Goal: Use online tool/utility: Utilize a website feature to perform a specific function

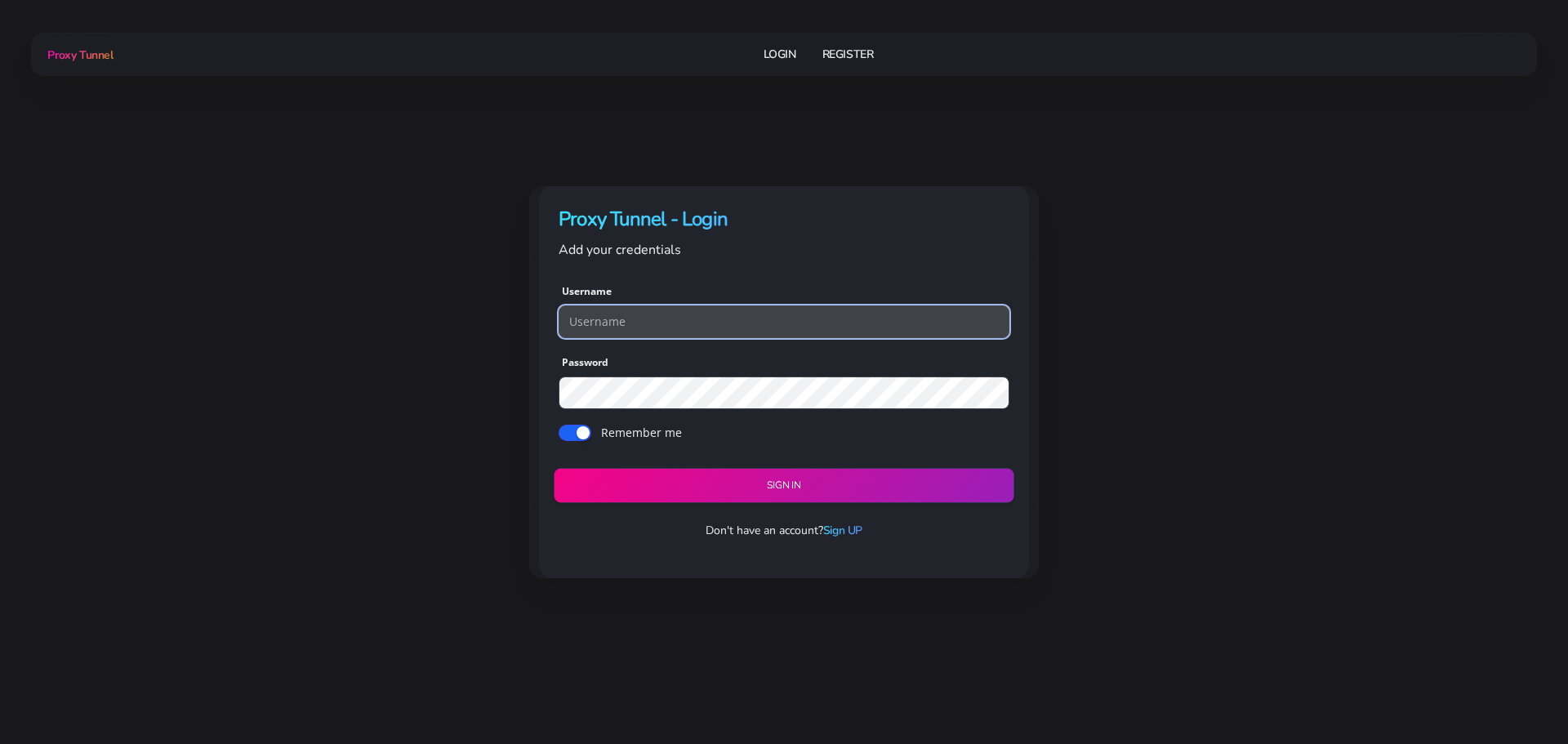
type input "georgeo1"
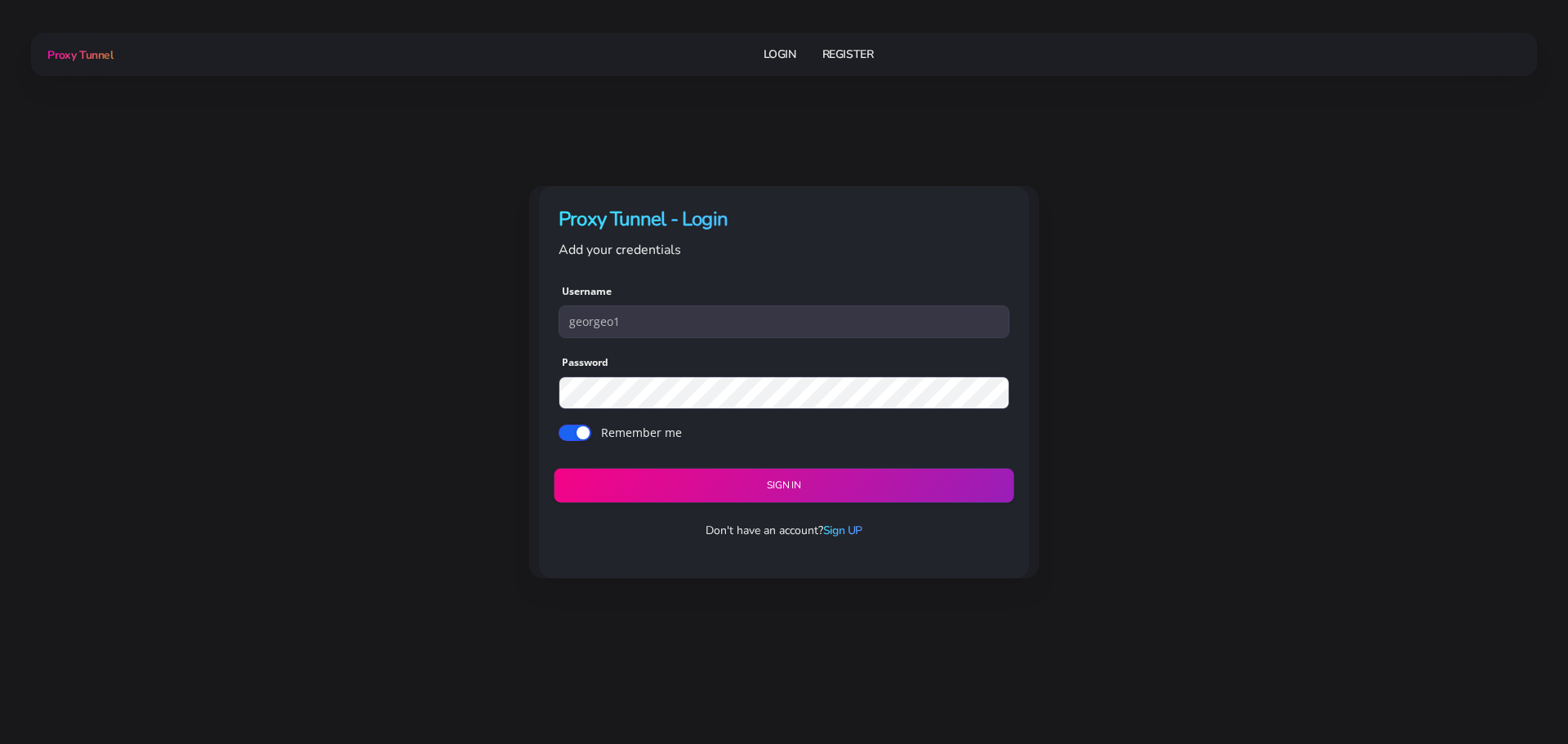
click at [629, 475] on button "Sign in" at bounding box center [784, 486] width 460 height 34
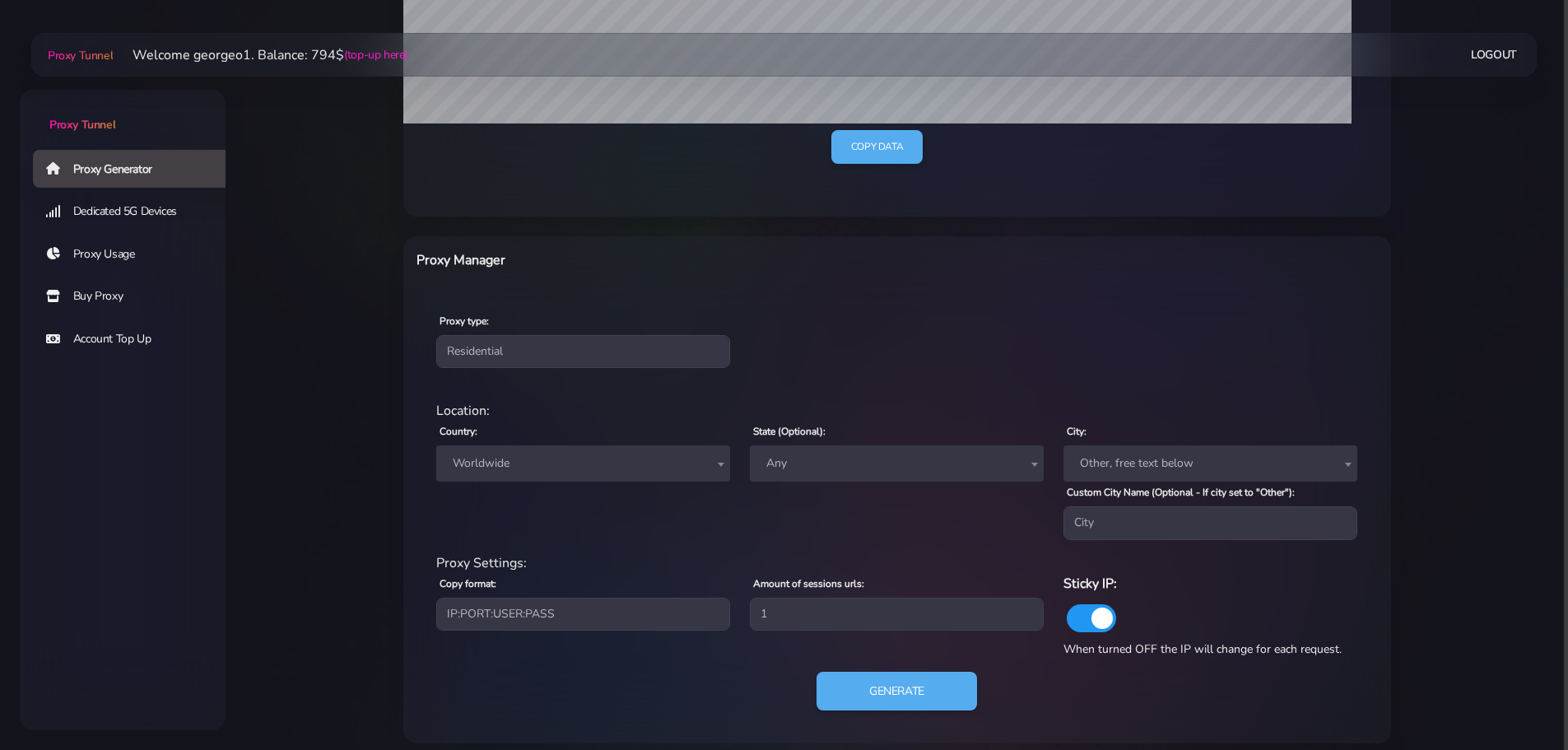
scroll to position [469, 0]
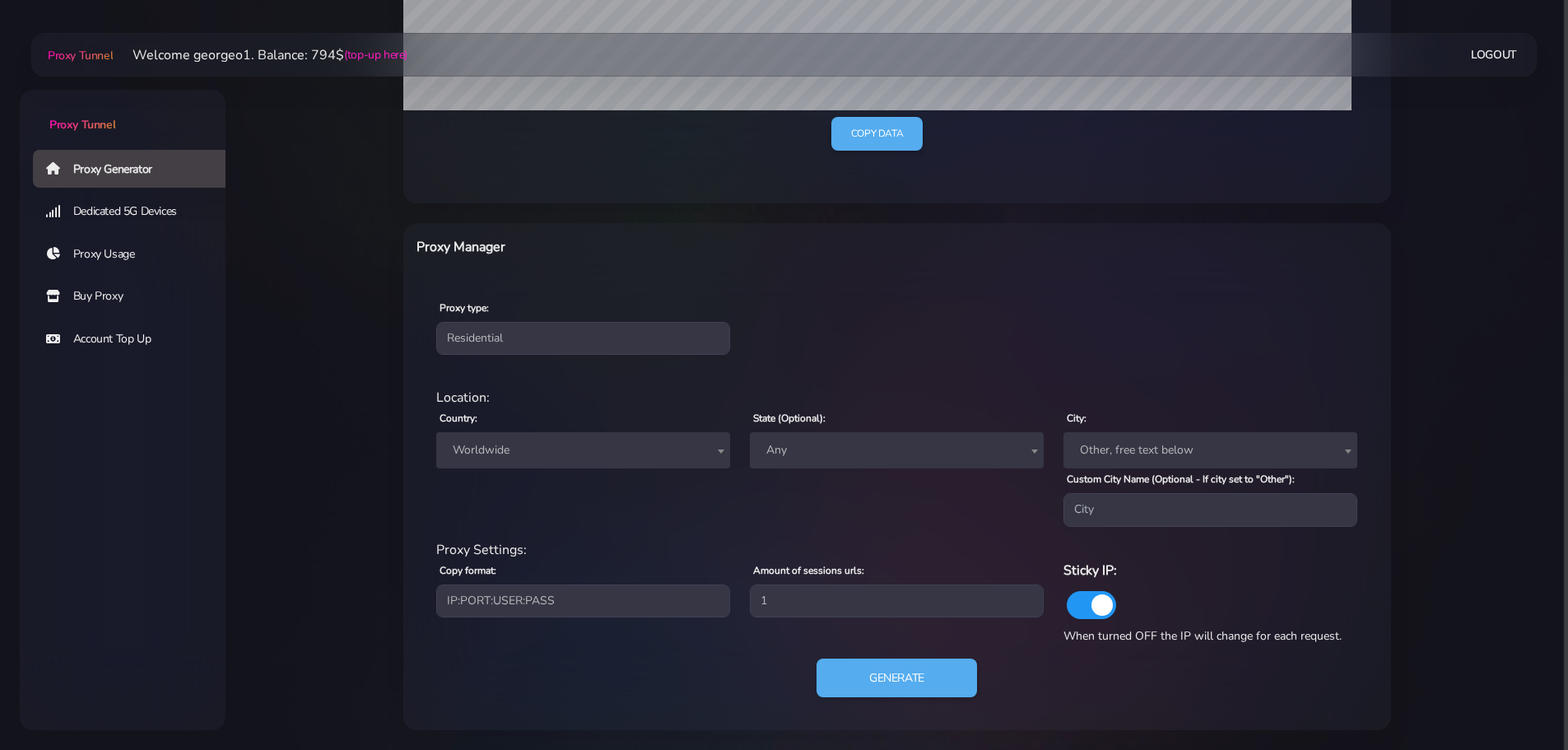
click at [497, 454] on span "Worldwide" at bounding box center [583, 451] width 274 height 23
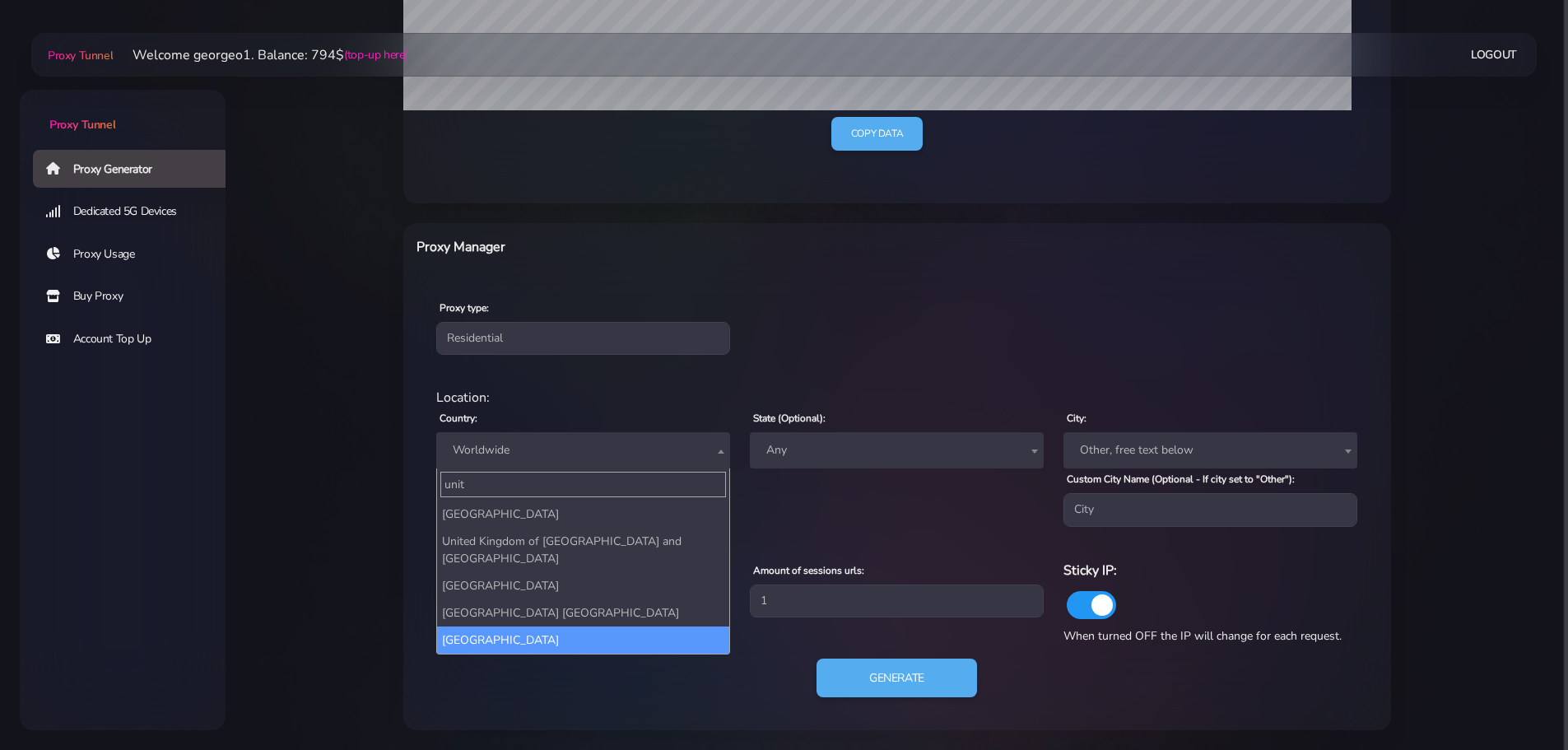
type input "unit"
select select "US"
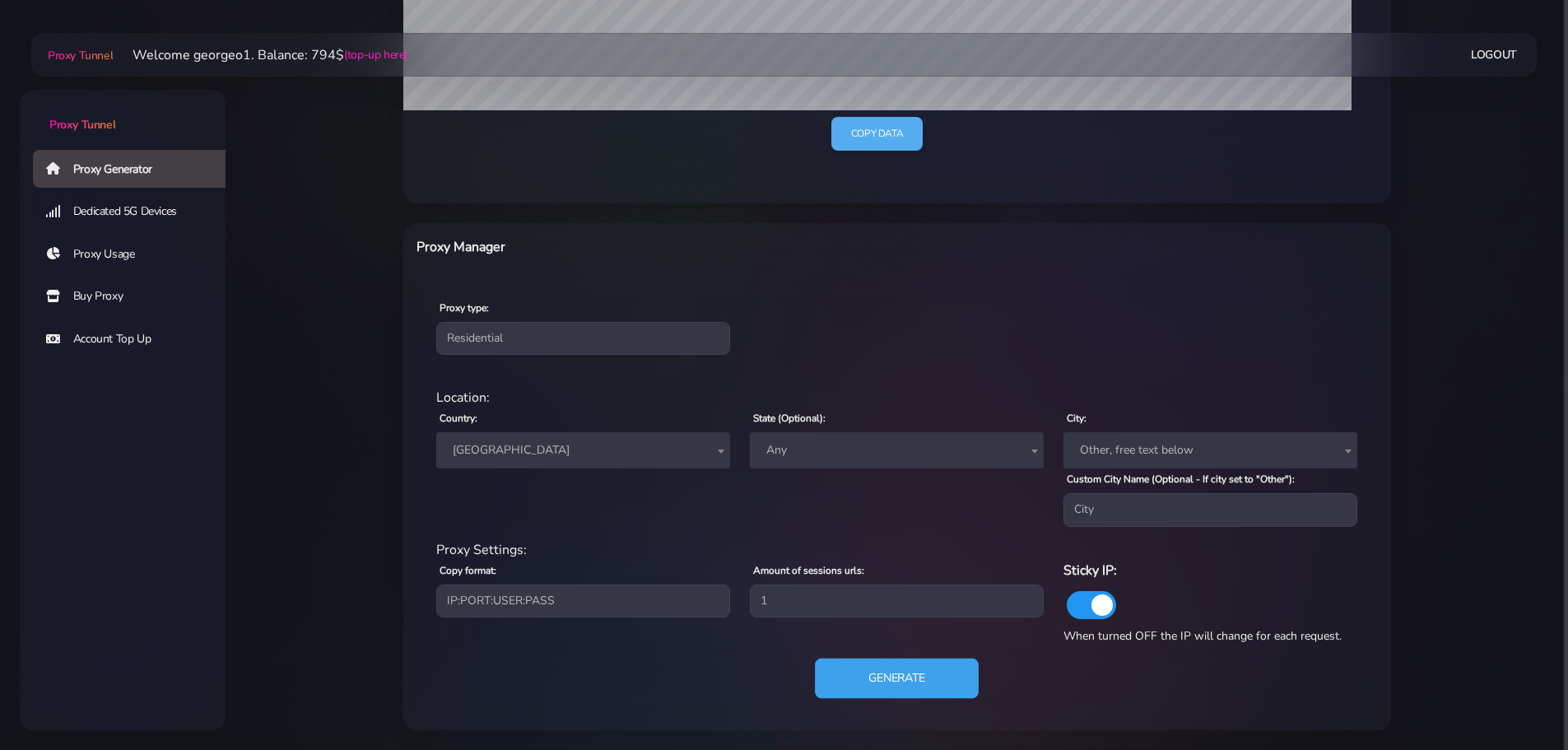
click at [923, 674] on button "Generate" at bounding box center [897, 678] width 164 height 41
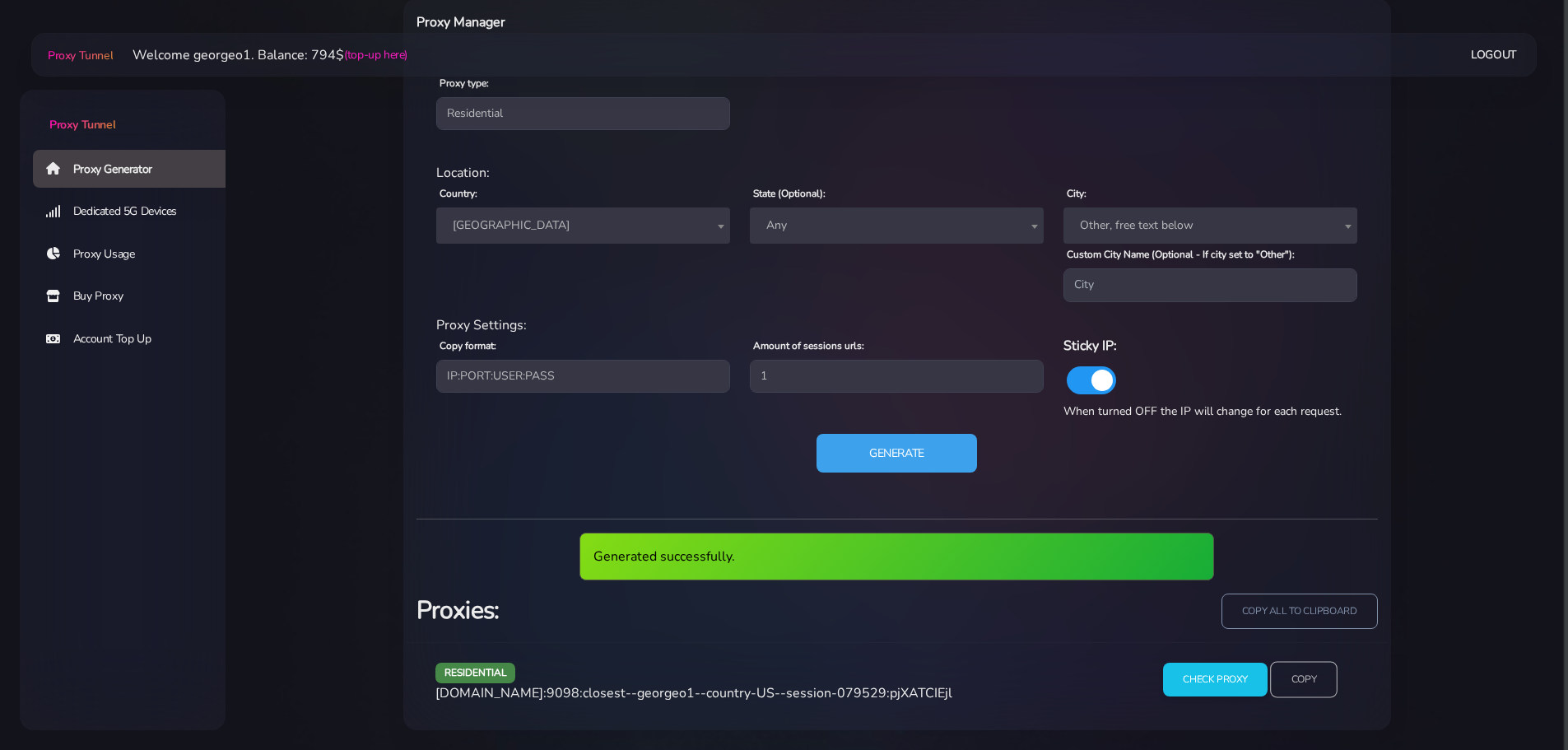
scroll to position [632, 0]
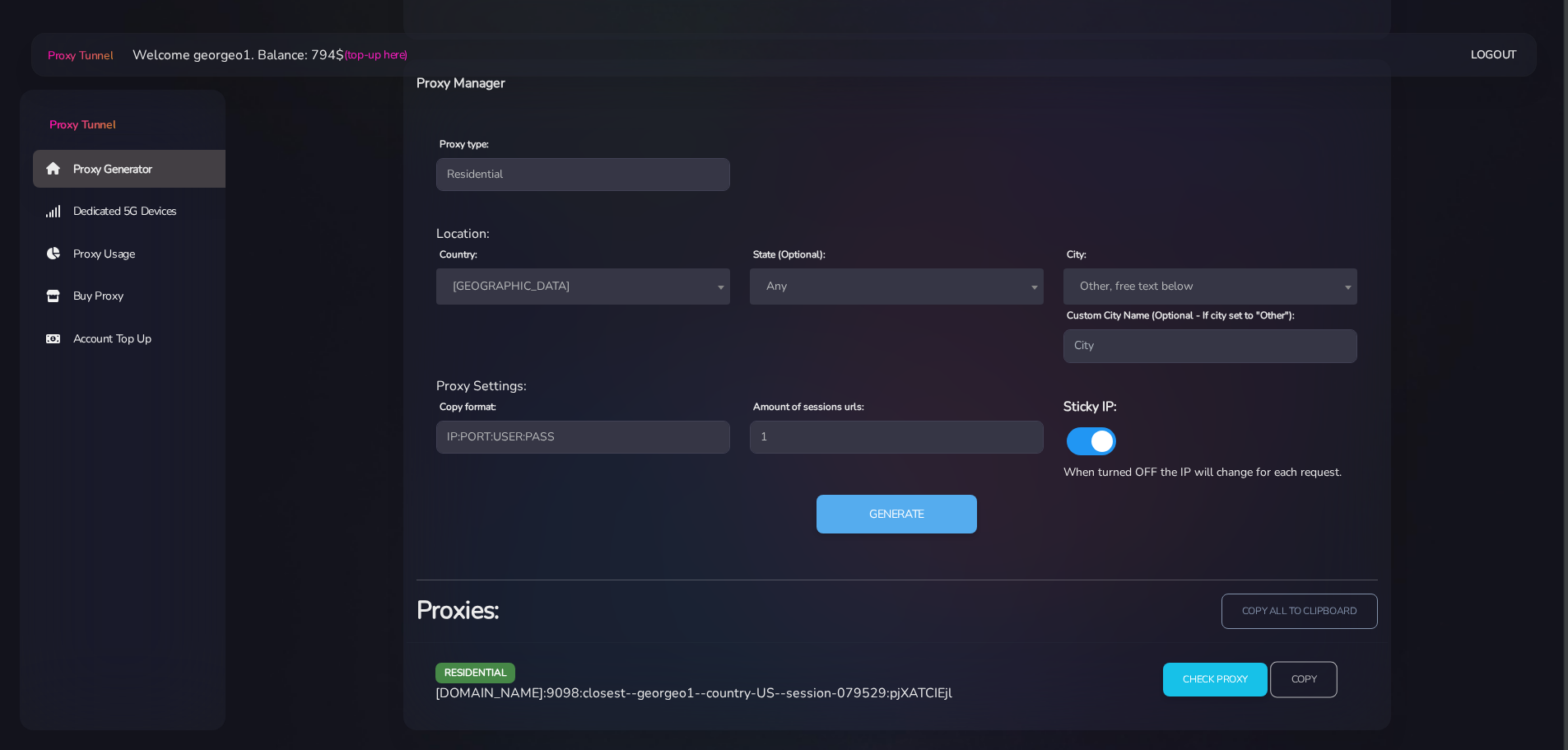
click at [1299, 673] on input "Copy" at bounding box center [1303, 680] width 68 height 36
